Goal: Task Accomplishment & Management: Manage account settings

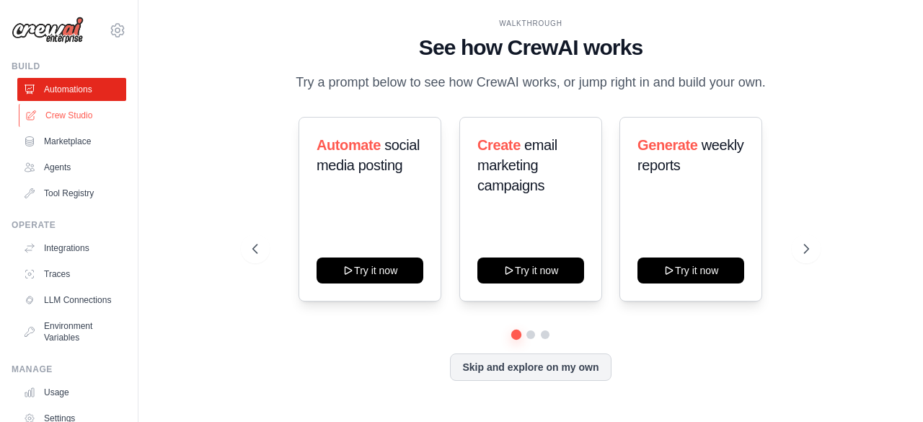
click at [85, 113] on link "Crew Studio" at bounding box center [73, 115] width 109 height 23
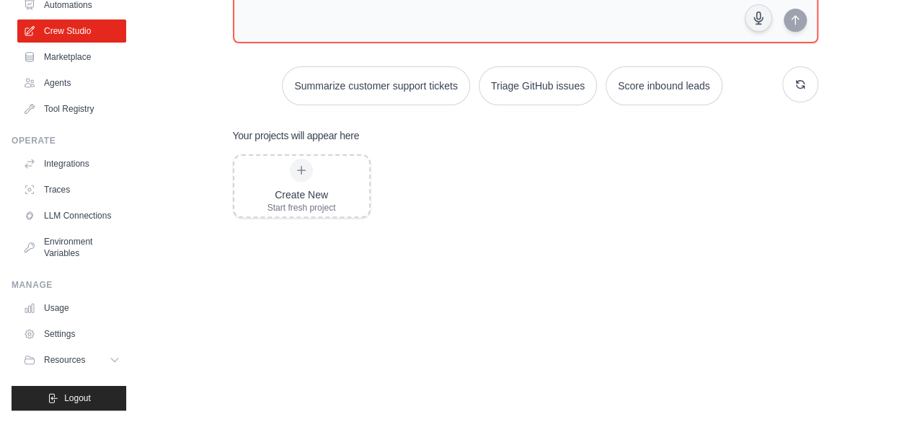
scroll to position [95, 0]
click at [58, 76] on link "Agents" at bounding box center [73, 82] width 109 height 23
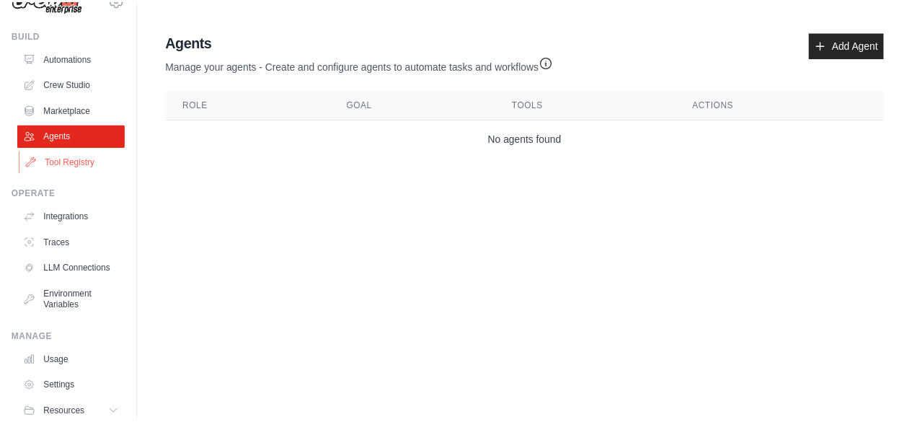
scroll to position [95, 0]
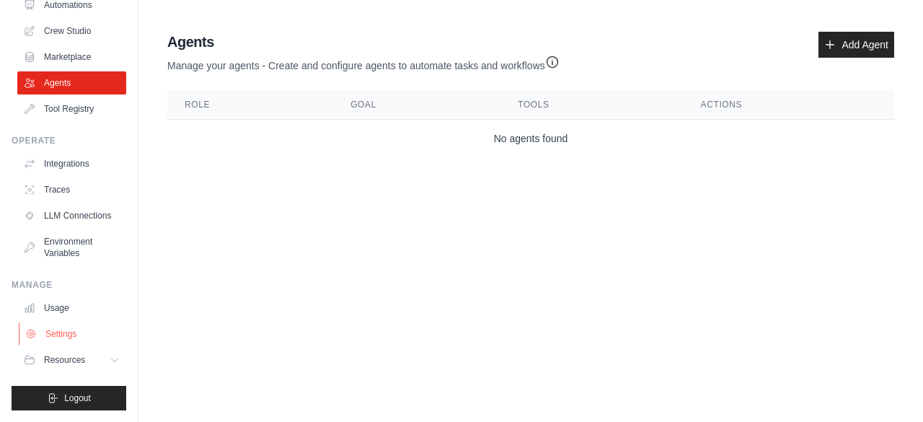
click at [66, 332] on link "Settings" at bounding box center [73, 333] width 109 height 23
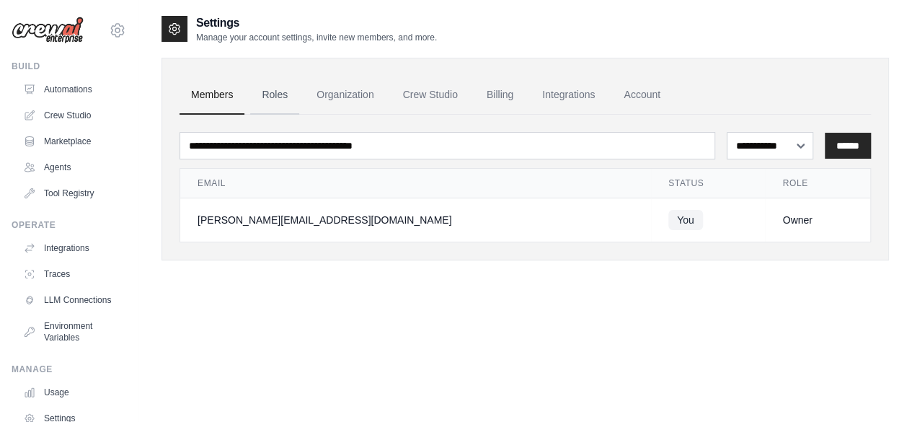
click at [268, 97] on link "Roles" at bounding box center [274, 95] width 49 height 39
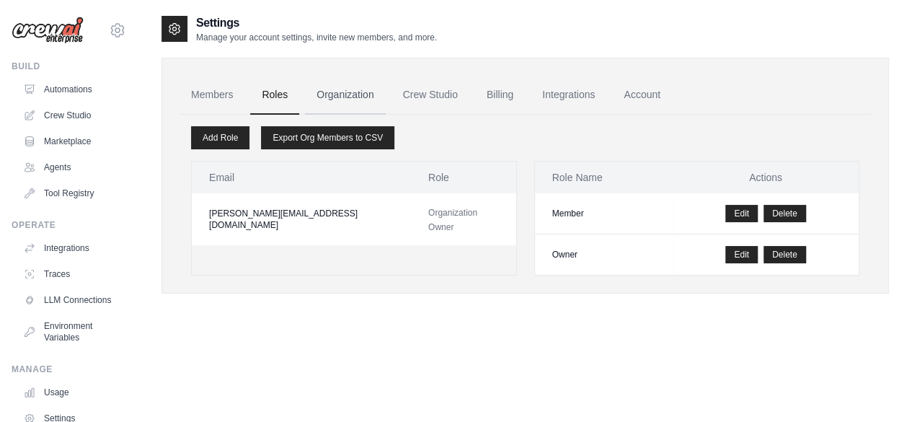
click at [316, 96] on link "Organization" at bounding box center [345, 95] width 80 height 39
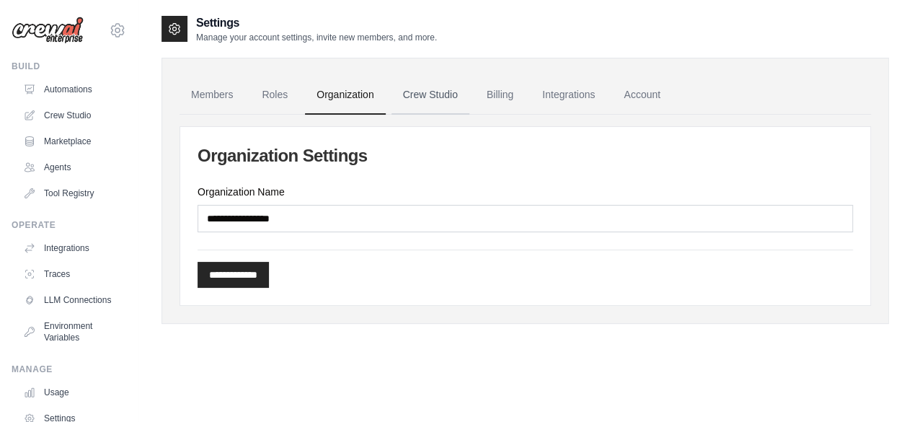
click at [409, 92] on link "Crew Studio" at bounding box center [430, 95] width 78 height 39
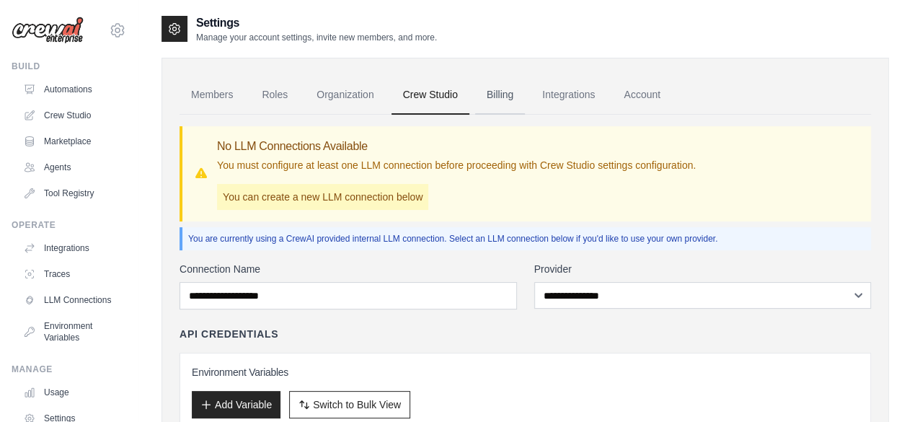
click at [497, 94] on link "Billing" at bounding box center [500, 95] width 50 height 39
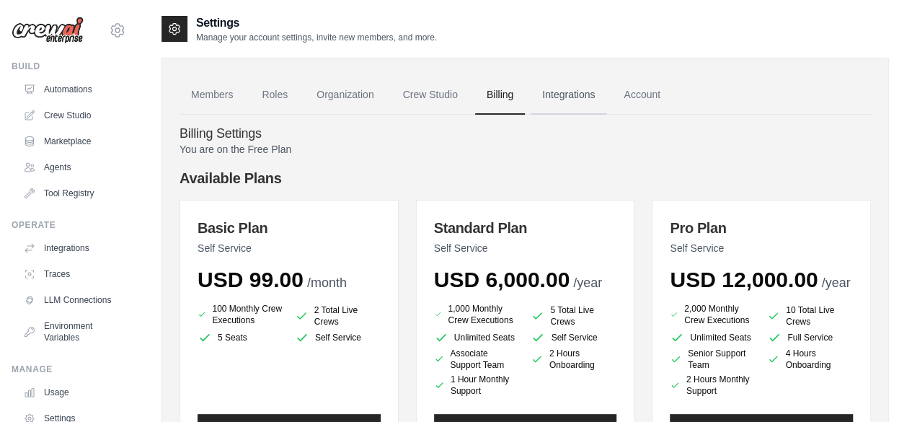
click at [582, 92] on link "Integrations" at bounding box center [568, 95] width 76 height 39
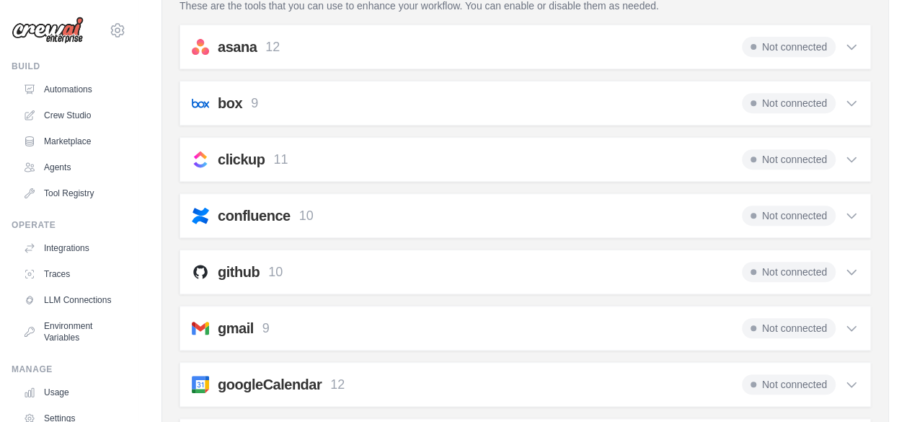
scroll to position [288, 0]
click at [462, 50] on div "asana 12 Not connected" at bounding box center [525, 47] width 667 height 20
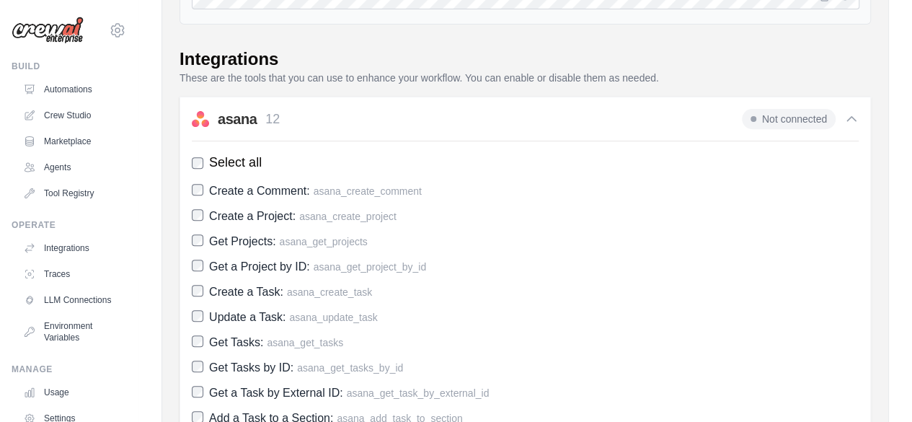
click at [441, 118] on div "asana 12 Not connected" at bounding box center [525, 119] width 667 height 20
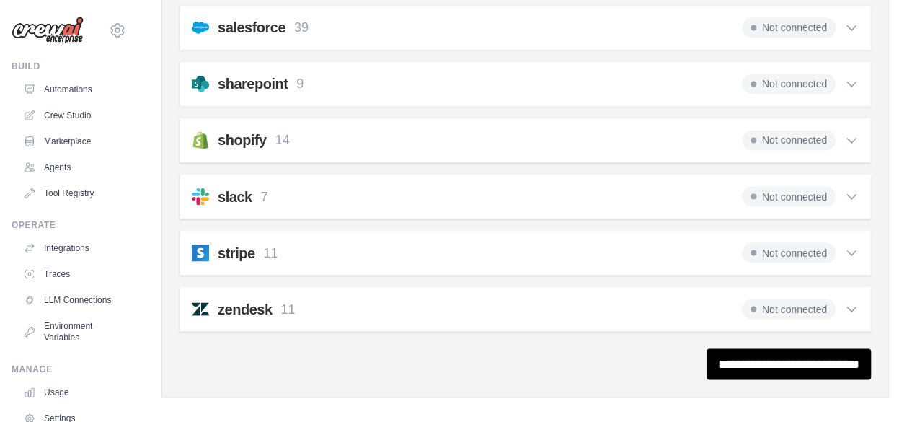
scroll to position [1208, 0]
click at [427, 185] on div "slack 7 Not connected" at bounding box center [525, 195] width 667 height 20
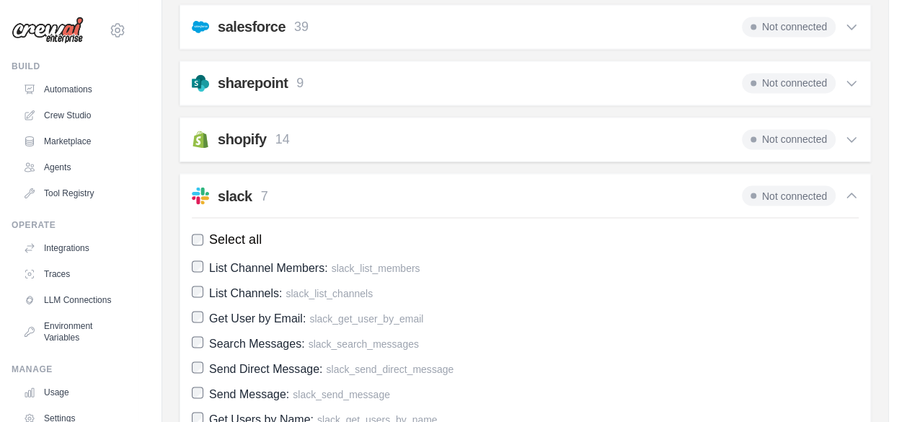
click at [427, 185] on div "slack 7 Not connected" at bounding box center [525, 195] width 667 height 20
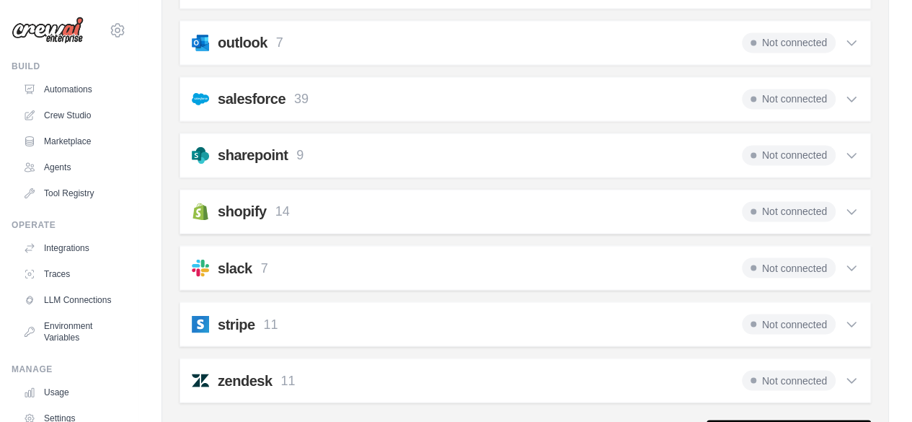
click at [393, 201] on div "shopify 14 Not connected" at bounding box center [525, 211] width 667 height 20
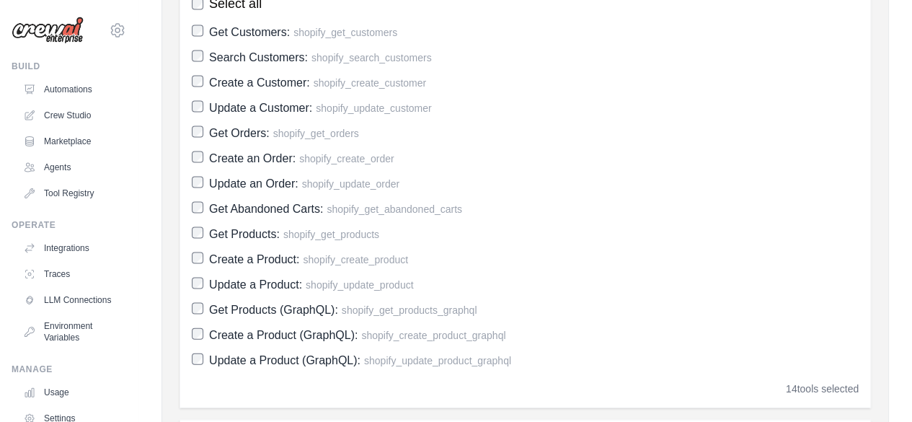
scroll to position [1424, 0]
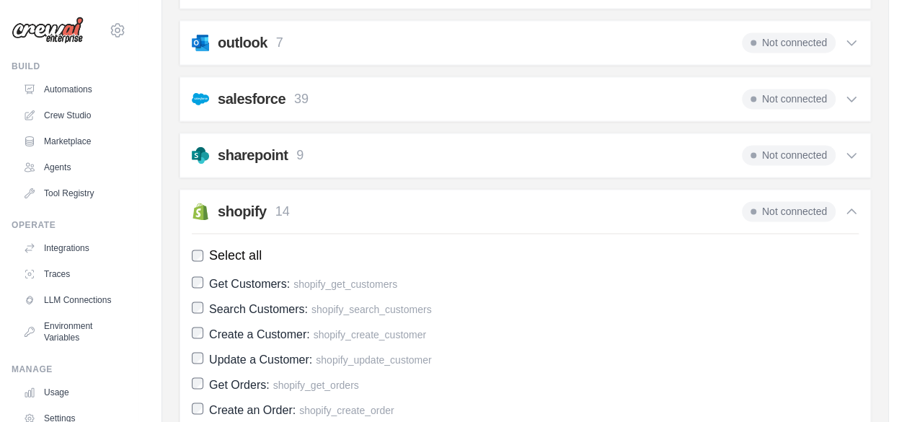
click at [400, 201] on div "shopify 14 Not connected" at bounding box center [525, 211] width 667 height 20
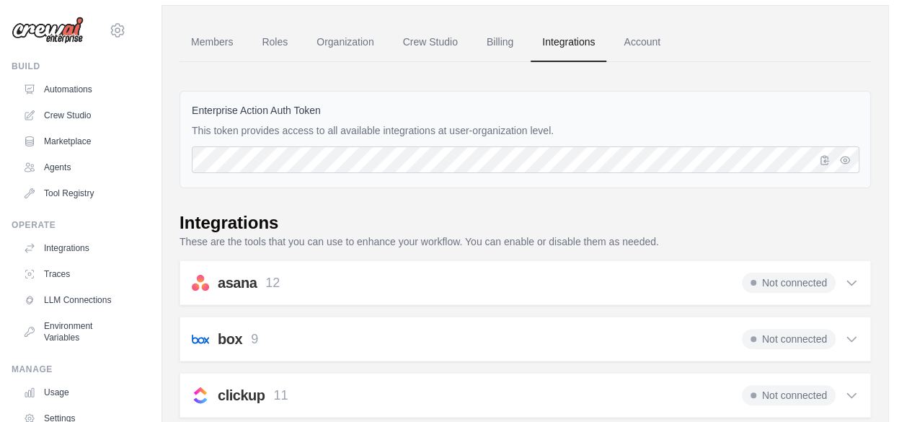
scroll to position [0, 0]
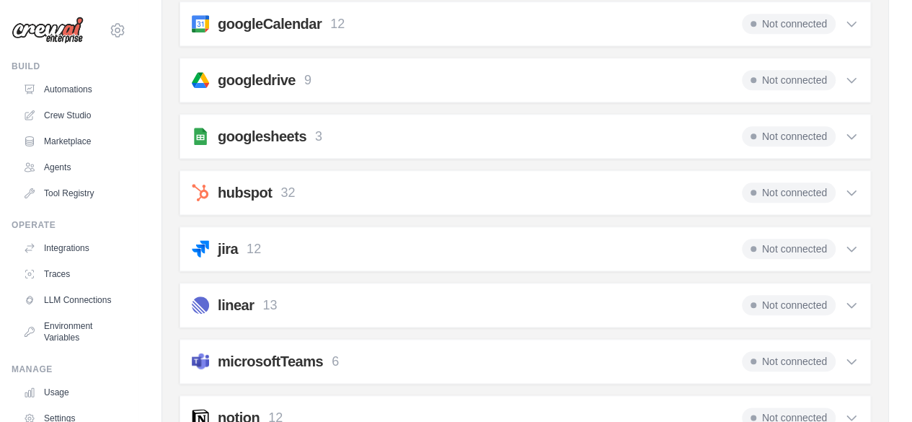
click at [437, 182] on div "hubspot 32 Not connected" at bounding box center [525, 192] width 667 height 20
